Goal: Task Accomplishment & Management: Use online tool/utility

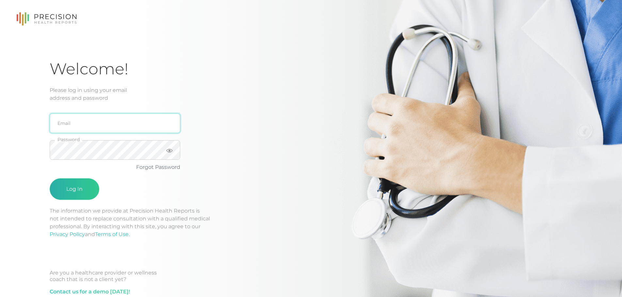
type input "[PERSON_NAME][EMAIL_ADDRESS][DOMAIN_NAME]"
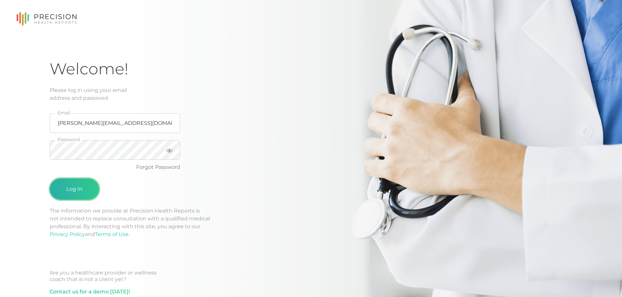
click at [84, 188] on button "Log In" at bounding box center [75, 189] width 50 height 22
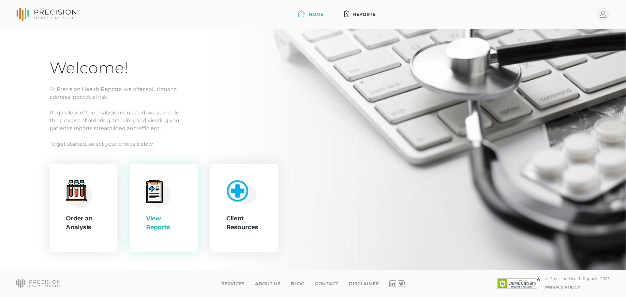
click at [177, 201] on div "View Reports" at bounding box center [163, 208] width 35 height 56
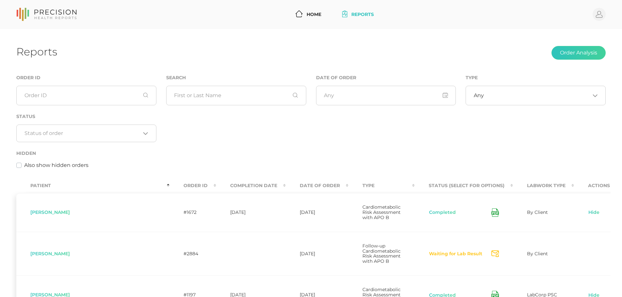
click at [216, 180] on th "Completion Date" at bounding box center [251, 185] width 70 height 15
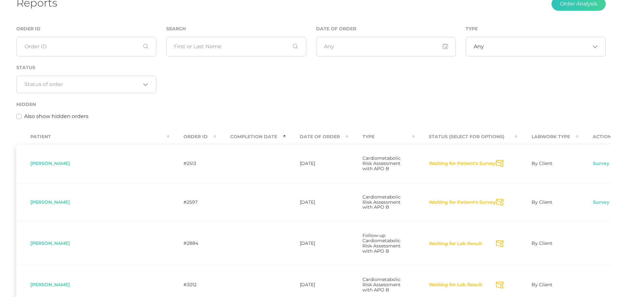
scroll to position [51, 0]
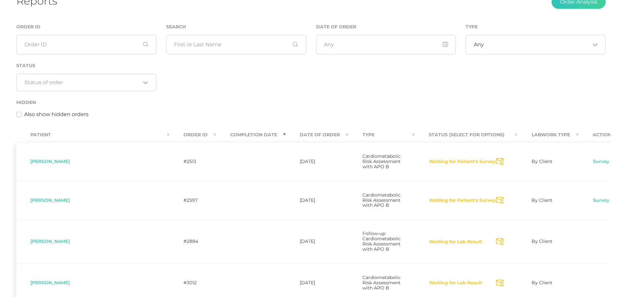
click at [216, 135] on th "Completion Date" at bounding box center [251, 135] width 70 height 15
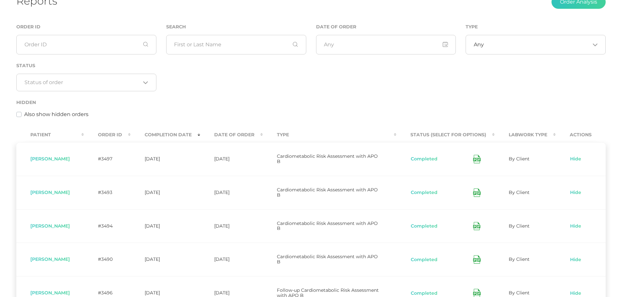
click at [258, 135] on th "Date Of Order" at bounding box center [231, 135] width 63 height 15
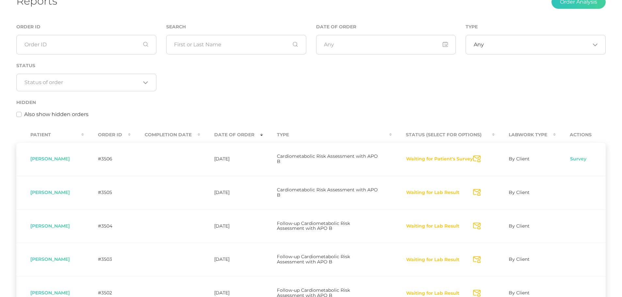
click at [473, 160] on icon "Send Notification" at bounding box center [477, 159] width 8 height 7
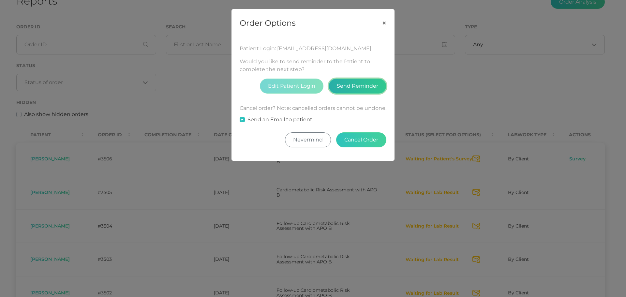
click at [375, 92] on button "Send Reminder" at bounding box center [358, 86] width 58 height 15
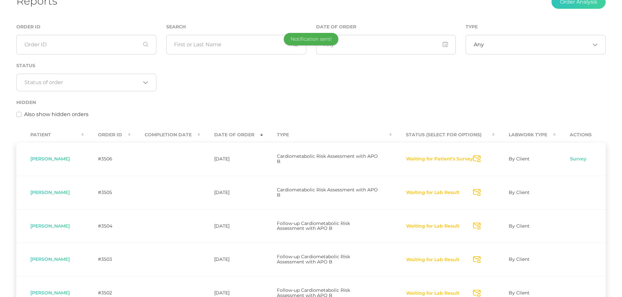
click at [375, 92] on div "Order ID Search Date of Order Type Any Loading... Status Loading... Hidden Also…" at bounding box center [310, 74] width 599 height 103
